Goal: Register for event/course

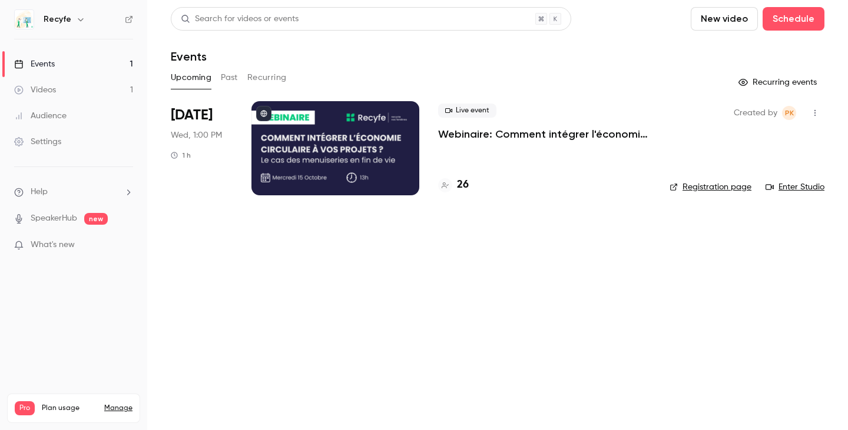
click at [464, 184] on h4 "26" at bounding box center [463, 185] width 12 height 16
